Goal: Check status

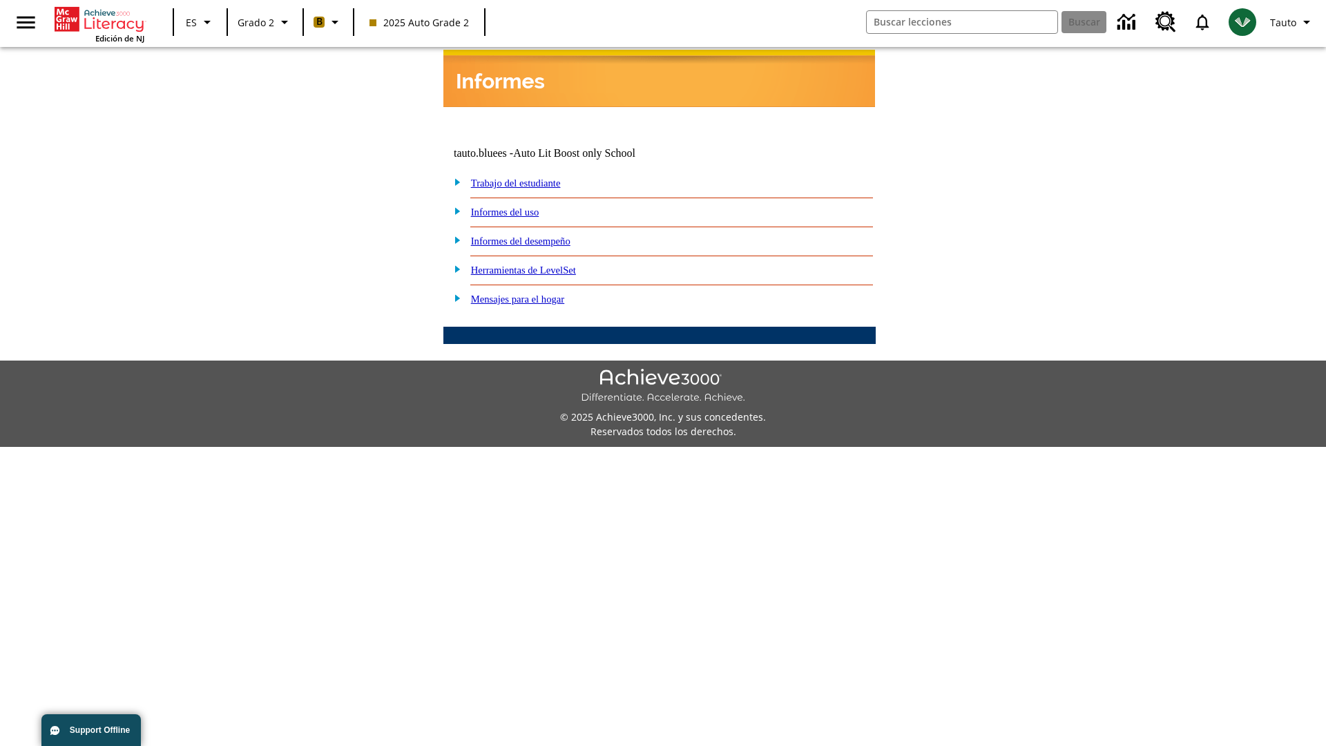
click at [539, 235] on link "Informes del desempeño" at bounding box center [520, 240] width 99 height 11
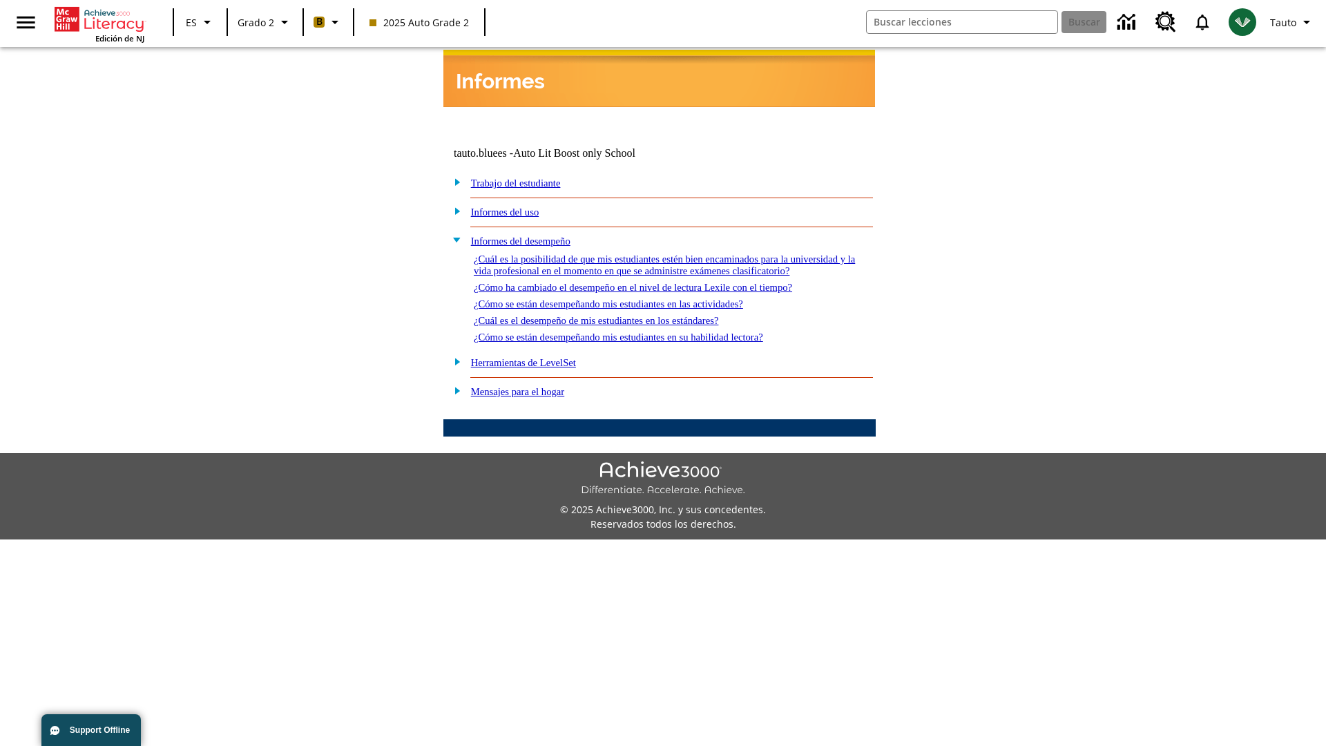
click at [631, 298] on link "¿Cómo se están desempeñando mis estudiantes en las actividades?" at bounding box center [608, 303] width 269 height 11
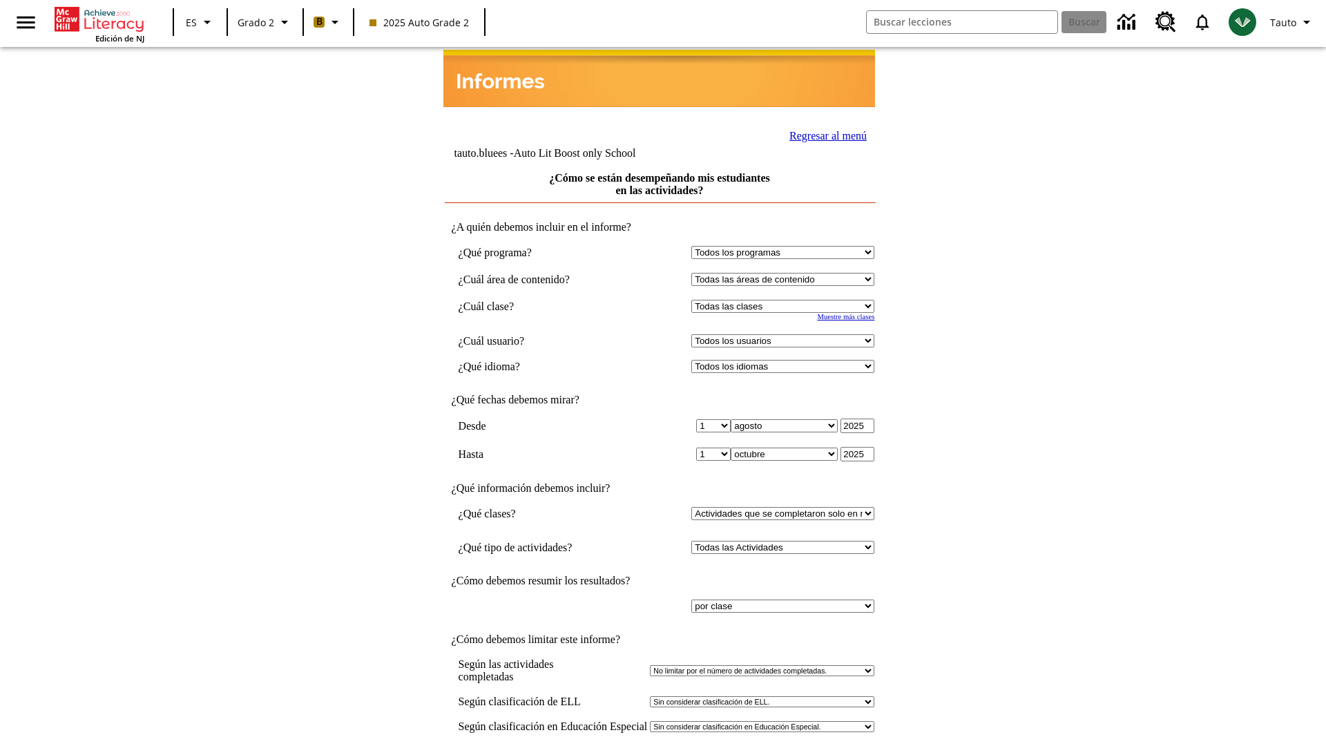
select select "21437111"
select select "4"
